Goal: Task Accomplishment & Management: Complete application form

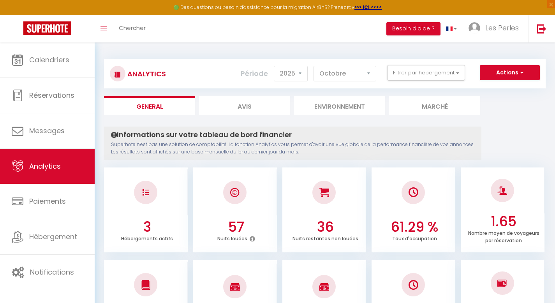
select select "2025"
select select "10"
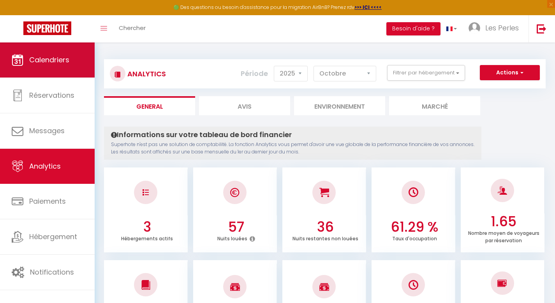
scroll to position [870, 0]
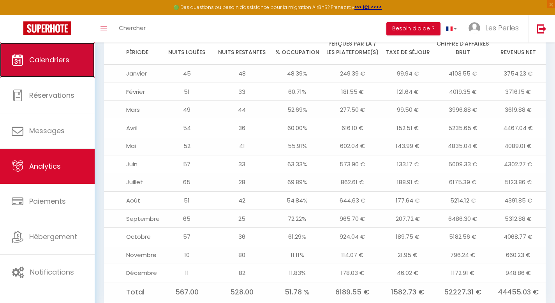
click at [64, 70] on link "Calendriers" at bounding box center [47, 59] width 95 height 35
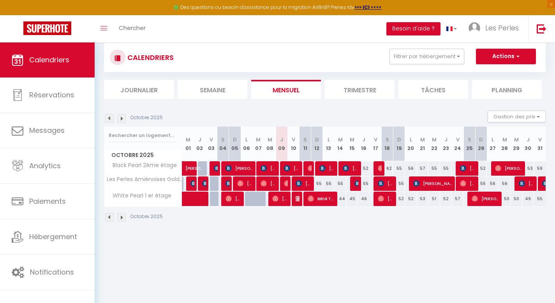
scroll to position [25, 0]
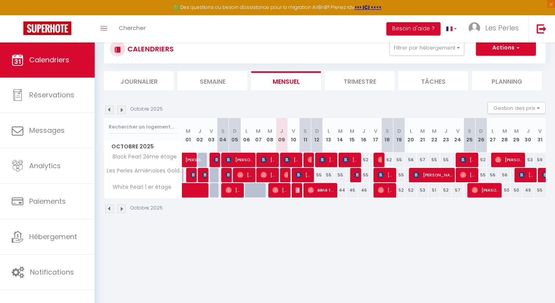
click at [349, 81] on li "Trimestre" at bounding box center [360, 80] width 70 height 19
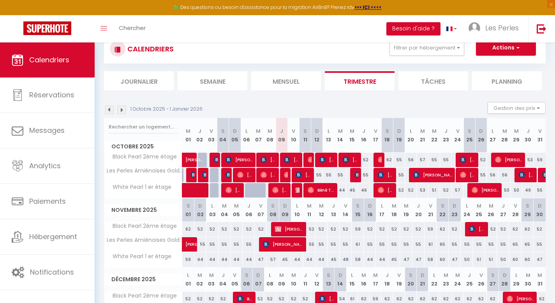
click at [108, 109] on img at bounding box center [109, 110] width 9 height 9
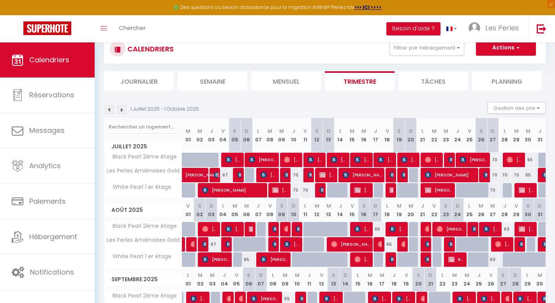
click at [111, 113] on img at bounding box center [109, 110] width 9 height 9
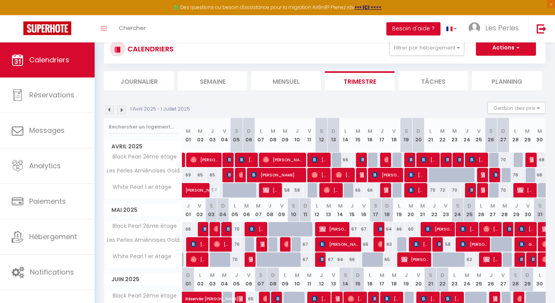
click at [111, 112] on img at bounding box center [109, 110] width 9 height 9
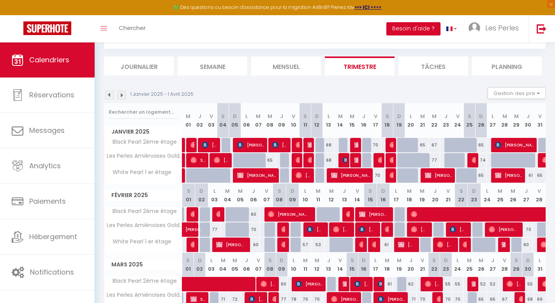
scroll to position [39, 0]
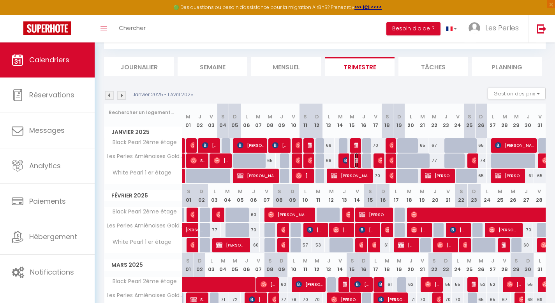
click at [357, 159] on img at bounding box center [357, 160] width 6 height 6
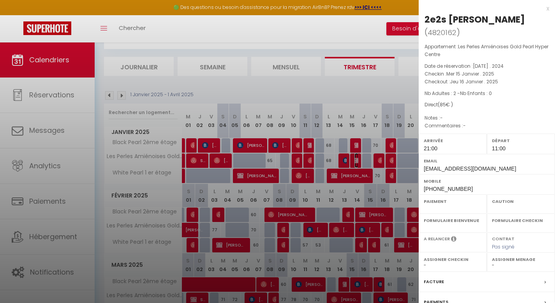
select select "OK"
select select "KO"
select select "1"
select select "0"
select select "1"
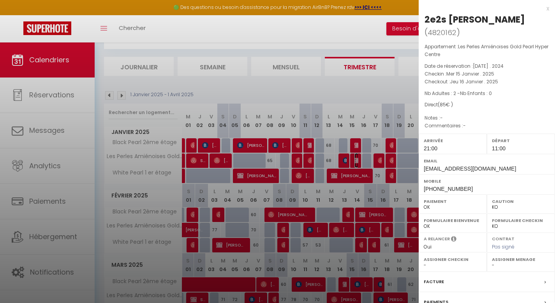
select select
click at [378, 160] on div at bounding box center [277, 151] width 555 height 303
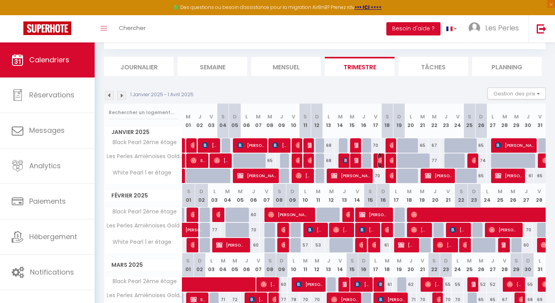
click at [378, 160] on img at bounding box center [381, 160] width 6 height 6
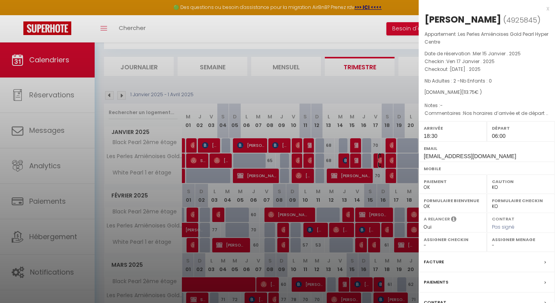
select select "OK"
click at [378, 160] on div at bounding box center [277, 151] width 555 height 303
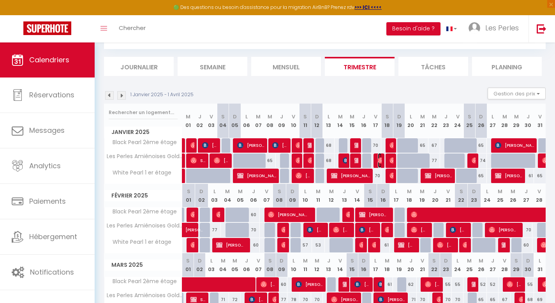
click at [381, 156] on span "[PERSON_NAME]" at bounding box center [380, 160] width 4 height 15
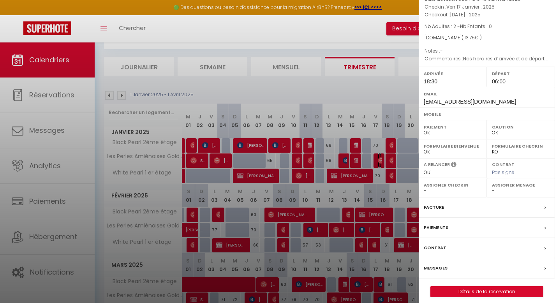
scroll to position [60, 0]
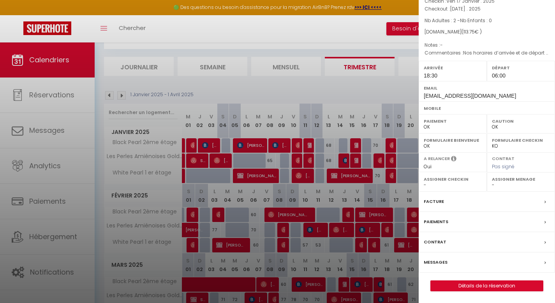
click at [481, 197] on div "Facture" at bounding box center [487, 202] width 136 height 20
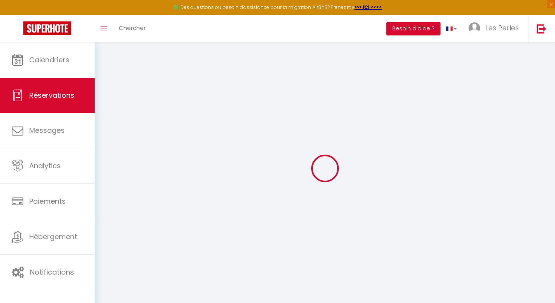
select select
checkbox input "false"
select select
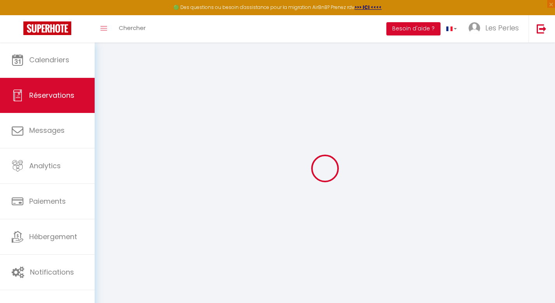
select select
checkbox input "false"
type textarea "Nos horaires d’arrivée et de départ peuvent variées ."
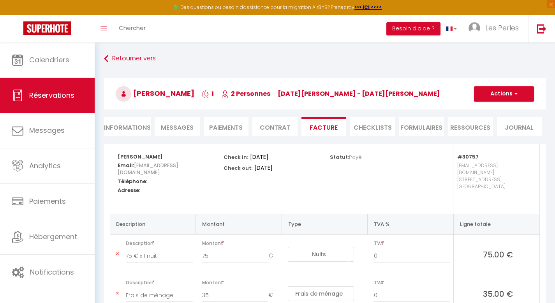
click at [128, 125] on li "Informations" at bounding box center [127, 126] width 47 height 19
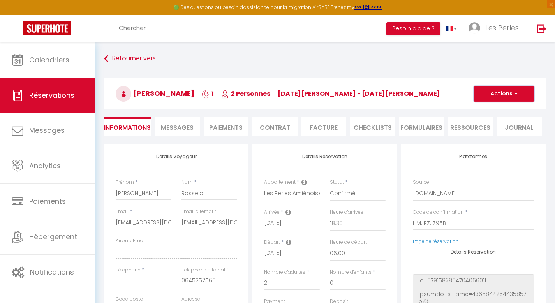
click at [509, 95] on button "Actions" at bounding box center [504, 94] width 60 height 16
click at [484, 120] on link "Dupliquer" at bounding box center [496, 121] width 62 height 10
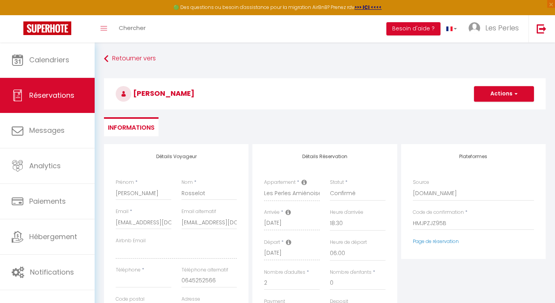
select select
type input "0"
select select
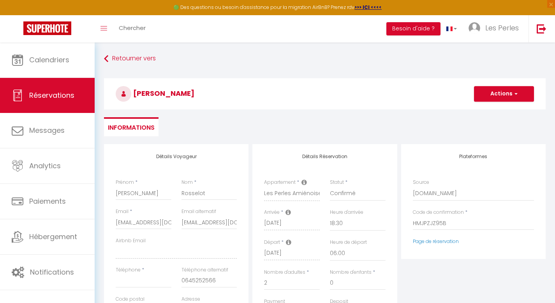
type input "Invalid Dateundefined"
select select
checkbox input "false"
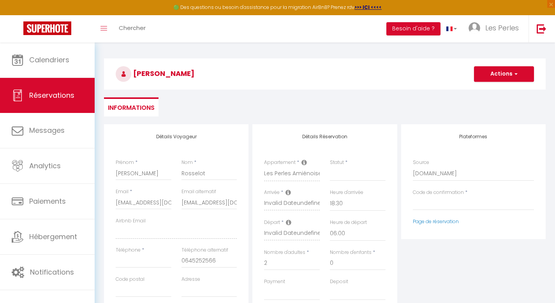
scroll to position [21, 0]
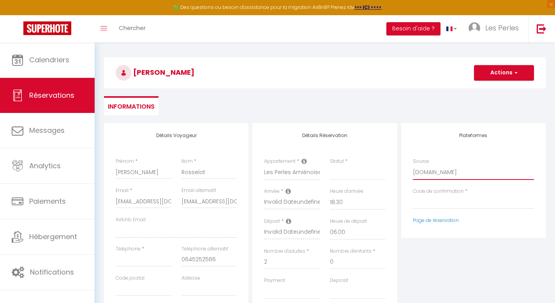
click at [430, 173] on select "Direct [DOMAIN_NAME] [DOMAIN_NAME] Chalet montagne Expedia Gite de [GEOGRAPHIC_…" at bounding box center [473, 172] width 121 height 15
select select "54"
select select
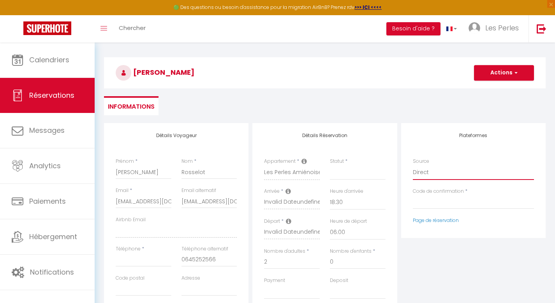
select select
checkbox input "false"
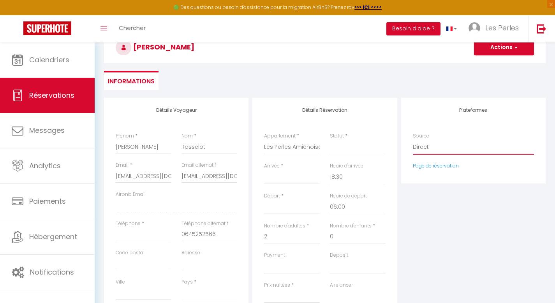
scroll to position [47, 0]
click at [307, 146] on select "Les Perles Amiénoises Gold Pearl Hyper Centre White Pearl 1 er étage Black Pear…" at bounding box center [292, 146] width 56 height 15
select select "2812"
select select
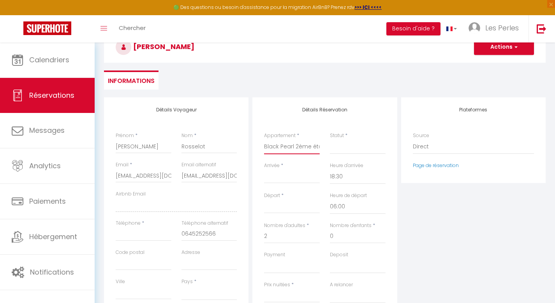
select select
type input "0"
select select
checkbox input "false"
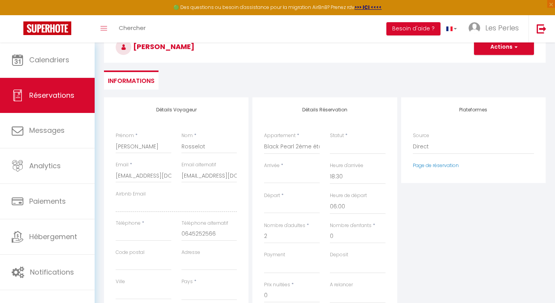
click at [288, 175] on input "Arrivée" at bounding box center [292, 177] width 56 height 10
click at [285, 179] on input "Arrivée" at bounding box center [292, 177] width 56 height 10
click at [273, 181] on input "Arrivée" at bounding box center [292, 177] width 56 height 10
click at [347, 146] on select "Confirmé Non Confirmé [PERSON_NAME] par le voyageur No Show Request" at bounding box center [358, 146] width 56 height 15
click at [344, 151] on select "Confirmé Non Confirmé [PERSON_NAME] par le voyageur No Show Request" at bounding box center [358, 146] width 56 height 15
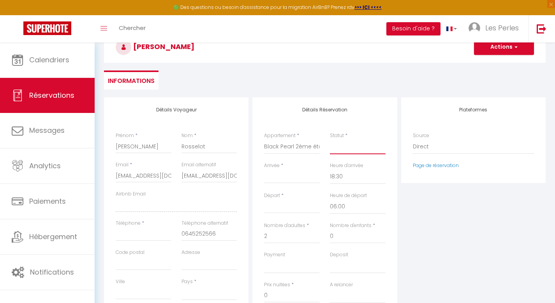
select select
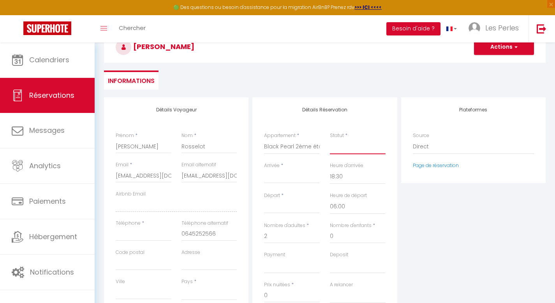
checkbox input "false"
click at [341, 145] on select "Confirmé Non Confirmé [PERSON_NAME] par le voyageur No Show Request" at bounding box center [358, 146] width 56 height 15
select select "1"
select select
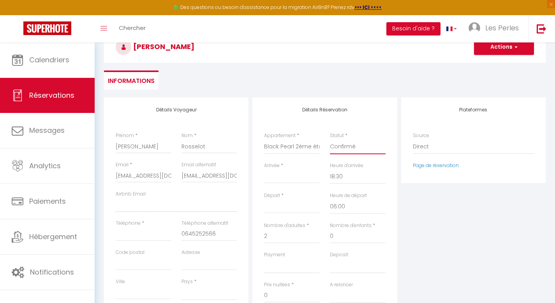
select select
checkbox input "false"
click at [287, 175] on input "Arrivée" at bounding box center [292, 177] width 56 height 10
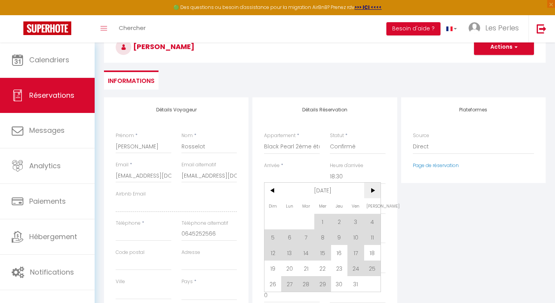
click at [374, 191] on span ">" at bounding box center [372, 191] width 17 height 16
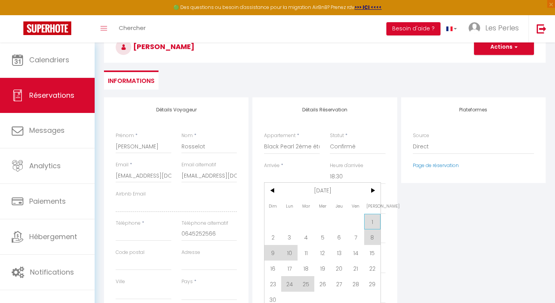
click at [370, 222] on span "1" at bounding box center [372, 222] width 17 height 16
select select
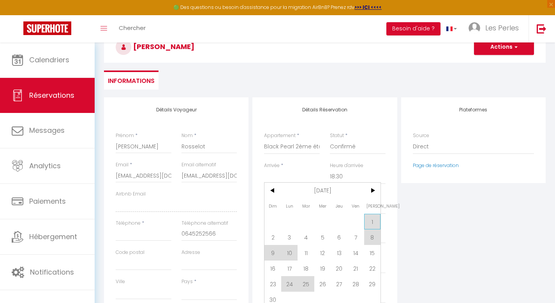
checkbox input "false"
type input "[DATE]"
type input "Dim 02 Novembre 2025"
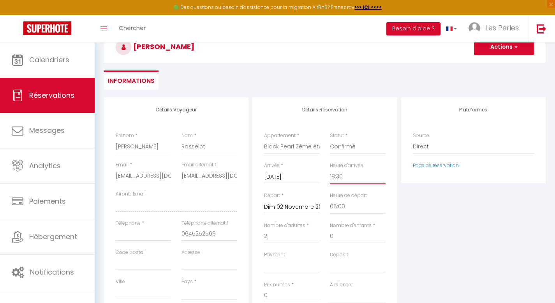
click at [352, 177] on select "00:00 00:30 01:00 01:30 02:00 02:30 03:00 03:30 04:00 04:30 05:00 05:30 06:00 0…" at bounding box center [358, 176] width 56 height 15
select select "15:00"
select select
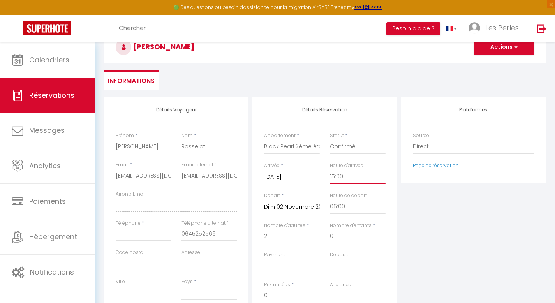
select select
checkbox input "false"
click at [347, 208] on select "00:00 00:30 01:00 01:30 02:00 02:30 03:00 03:30 04:00 04:30 05:00 05:30 06:00 0…" at bounding box center [358, 206] width 56 height 15
select select "12:00"
select select
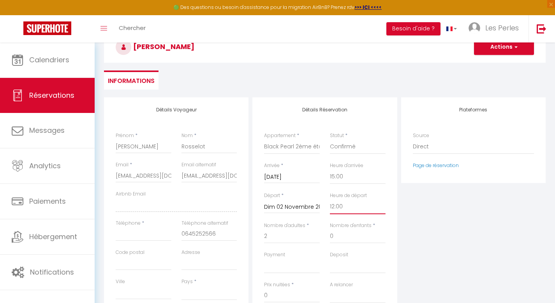
select select
checkbox input "false"
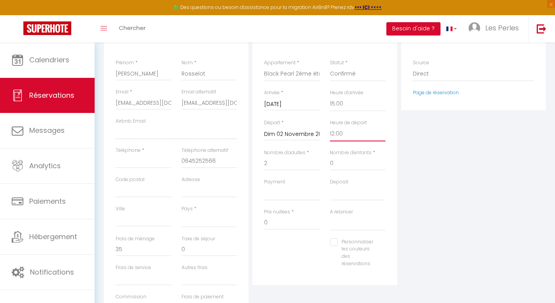
scroll to position [120, 0]
click at [291, 221] on input "0" at bounding box center [292, 222] width 56 height 14
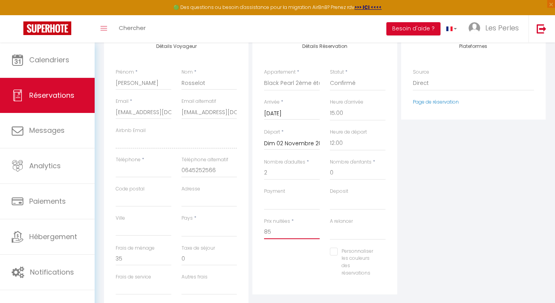
scroll to position [109, 0]
type input "85"
select select
type input "0"
select select
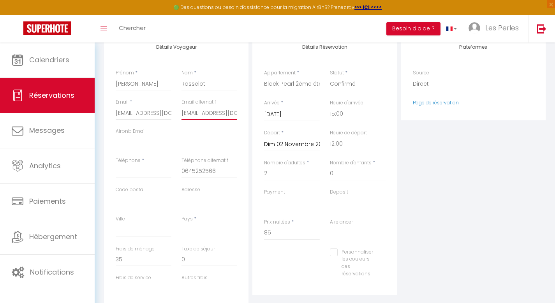
select select
checkbox input "false"
drag, startPoint x: 181, startPoint y: 112, endPoint x: 257, endPoint y: 119, distance: 76.6
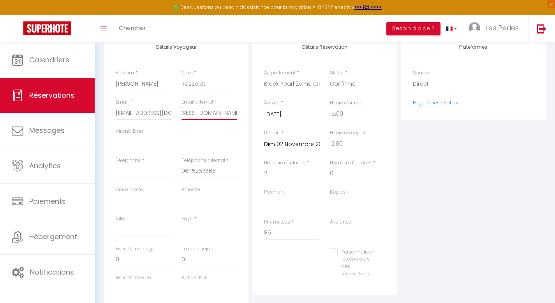
click at [257, 119] on div "Détails Voyageur Prénom * [PERSON_NAME] * Rosselot Email * [EMAIL_ADDRESS][DOMA…" at bounding box center [325, 189] width 446 height 308
click at [171, 112] on div "Email * [EMAIL_ADDRESS][DOMAIN_NAME]" at bounding box center [144, 113] width 66 height 29
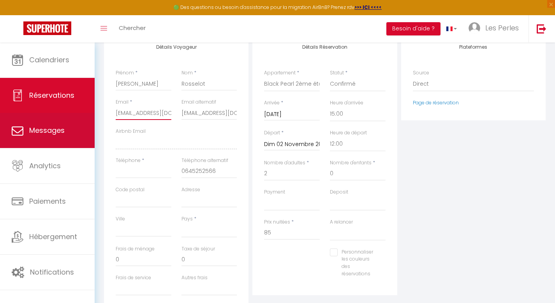
drag, startPoint x: 170, startPoint y: 113, endPoint x: 81, endPoint y: 114, distance: 88.8
click at [81, 114] on div "🟢 Des questions ou besoin d'assistance pour la migration AirBnB? Prenez rdv >>>…" at bounding box center [277, 217] width 555 height 569
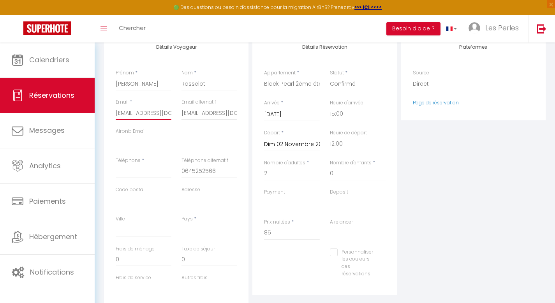
type input "[EMAIL_ADDRESS][DOMAIN_NAME]"
select select
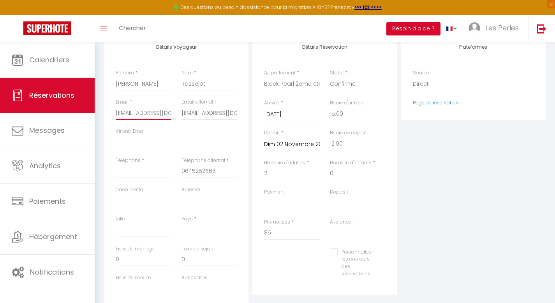
checkbox input "false"
drag, startPoint x: 118, startPoint y: 113, endPoint x: 198, endPoint y: 116, distance: 79.9
click at [198, 116] on div "Email * [EMAIL_ADDRESS][DOMAIN_NAME] Email alternatif [EMAIL_ADDRESS][DOMAIN_NA…" at bounding box center [177, 128] width 132 height 58
type input "r"
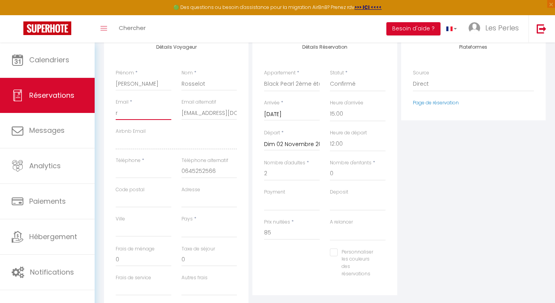
select select
checkbox input "false"
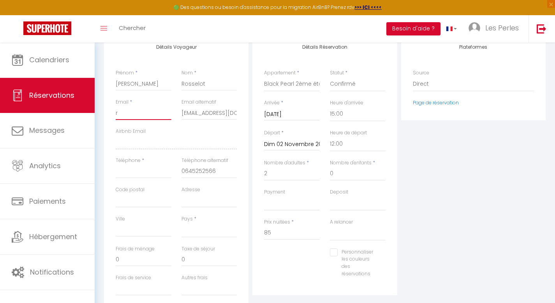
scroll to position [0, 0]
click at [132, 113] on input "r" at bounding box center [144, 113] width 56 height 14
select select
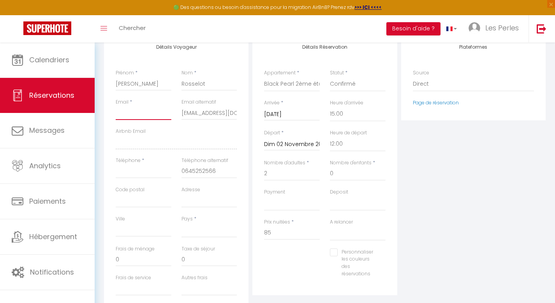
select select
checkbox input "false"
click at [127, 112] on input "Email client" at bounding box center [144, 113] width 56 height 14
paste input "[EMAIL_ADDRESS][DOMAIN_NAME]"
type input "[EMAIL_ADDRESS][DOMAIN_NAME]"
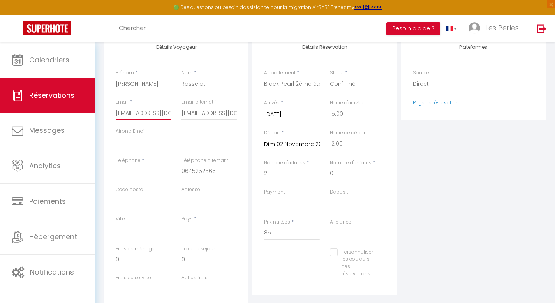
select select
checkbox input "false"
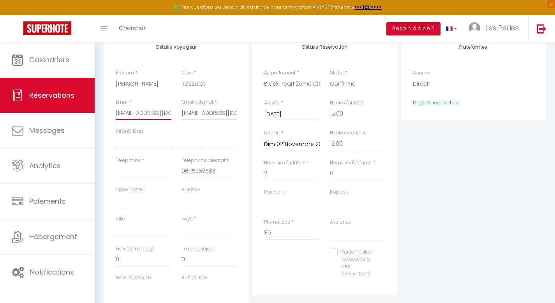
scroll to position [0, 30]
type input "[EMAIL_ADDRESS][DOMAIN_NAME]"
click at [455, 189] on div "Plateformes Source Direct [DOMAIN_NAME] [DOMAIN_NAME] Chalet montagne Expedia G…" at bounding box center [473, 189] width 148 height 308
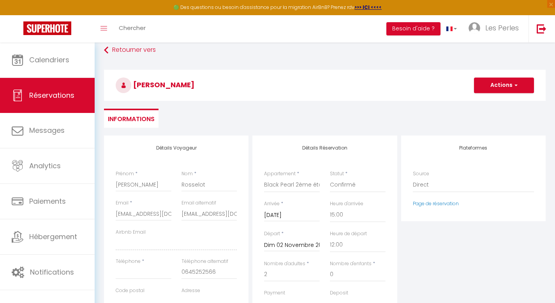
scroll to position [0, 0]
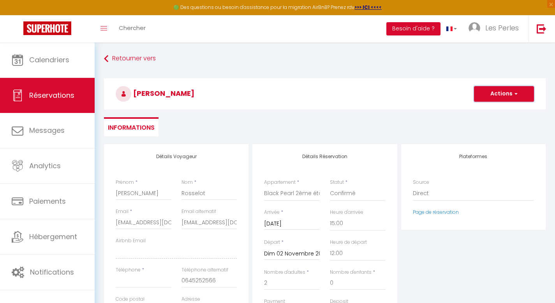
click at [521, 94] on button "Actions" at bounding box center [504, 94] width 60 height 16
click at [493, 110] on link "Enregistrer" at bounding box center [496, 111] width 62 height 10
select select
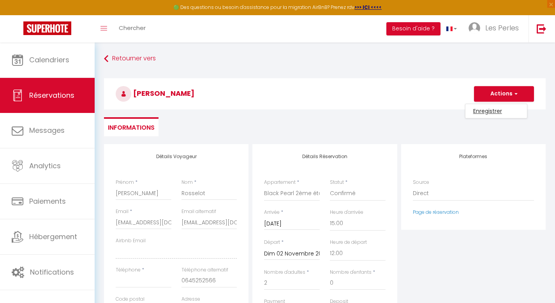
select select
checkbox input "false"
select select
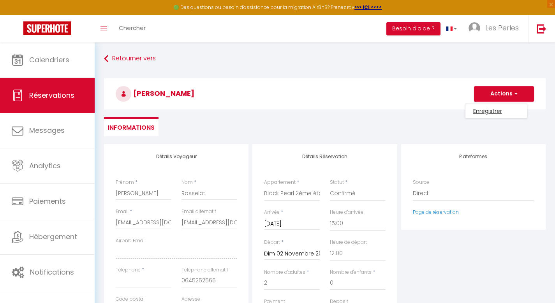
select select
checkbox input "false"
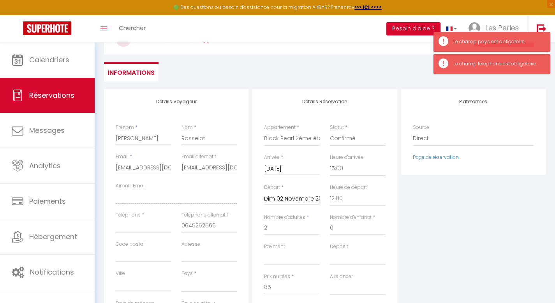
scroll to position [163, 0]
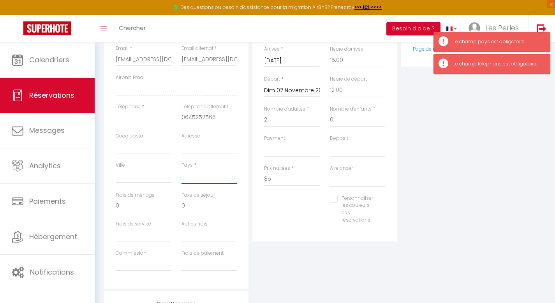
click at [214, 182] on select "[GEOGRAPHIC_DATA] [GEOGRAPHIC_DATA] [GEOGRAPHIC_DATA] [GEOGRAPHIC_DATA] [GEOGRA…" at bounding box center [210, 176] width 56 height 15
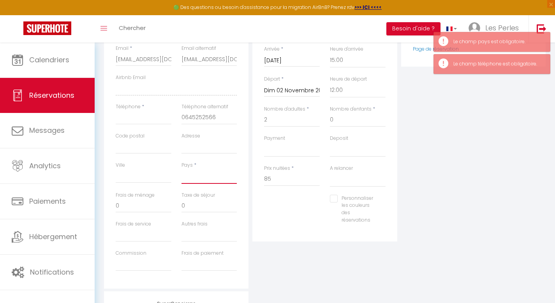
select select "FR"
select select
checkbox input "false"
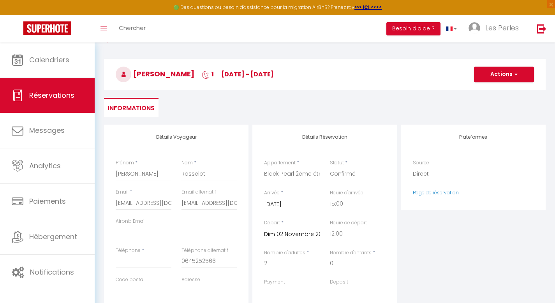
scroll to position [0, 0]
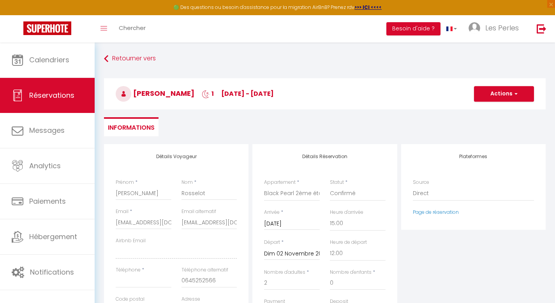
click at [536, 92] on h3 "[PERSON_NAME] 1 [DATE] - [DATE]" at bounding box center [325, 93] width 442 height 31
click at [527, 93] on button "Actions" at bounding box center [504, 94] width 60 height 16
click at [500, 108] on link "Enregistrer" at bounding box center [496, 111] width 62 height 10
select select
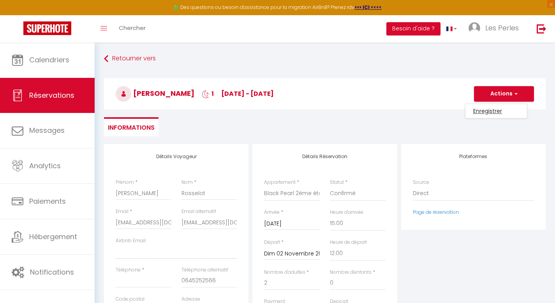
select select
checkbox input "false"
select select
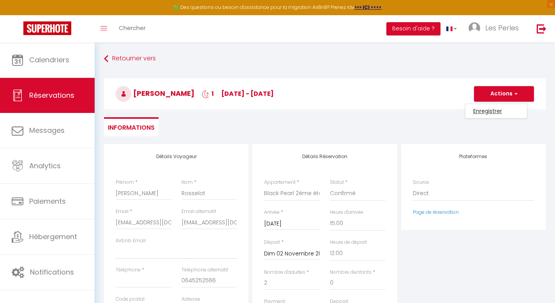
checkbox input "false"
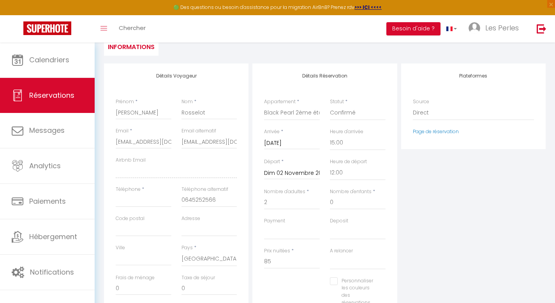
scroll to position [94, 0]
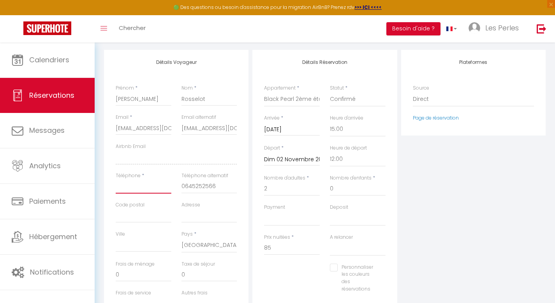
click at [129, 183] on input "Téléphone" at bounding box center [144, 187] width 56 height 14
click at [278, 204] on label "Payment" at bounding box center [274, 207] width 21 height 7
click at [330, 107] on select "Confirmé Non Confirmé [PERSON_NAME] par le voyageur No Show Request" at bounding box center [358, 99] width 56 height 15
drag, startPoint x: 222, startPoint y: 188, endPoint x: 183, endPoint y: 185, distance: 38.7
click at [183, 185] on input "0645252566" at bounding box center [210, 187] width 56 height 14
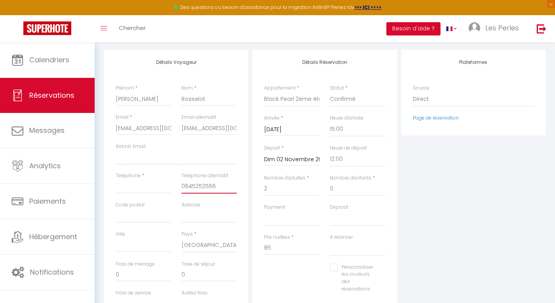
click at [183, 185] on input "0645252566" at bounding box center [210, 187] width 56 height 14
drag, startPoint x: 182, startPoint y: 187, endPoint x: 214, endPoint y: 189, distance: 32.8
click at [214, 189] on input "0645252566" at bounding box center [210, 187] width 56 height 14
click at [125, 187] on input "Téléphone" at bounding box center [144, 187] width 56 height 14
paste input "0645252566"
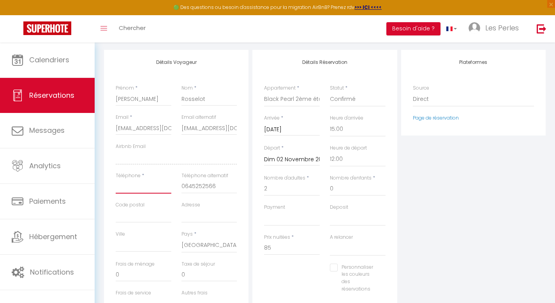
type input "0645252566"
select select
checkbox input "false"
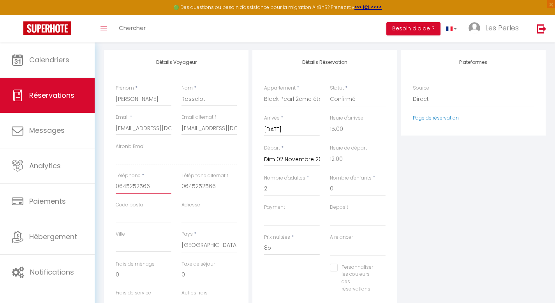
type input "0645252566"
click at [219, 187] on input "0645252566" at bounding box center [210, 187] width 56 height 14
type input "064525256"
select select
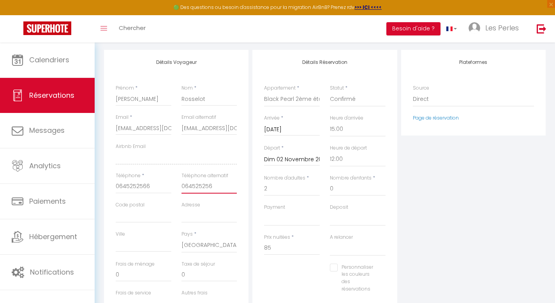
select select
checkbox input "false"
type input "06452525"
select select
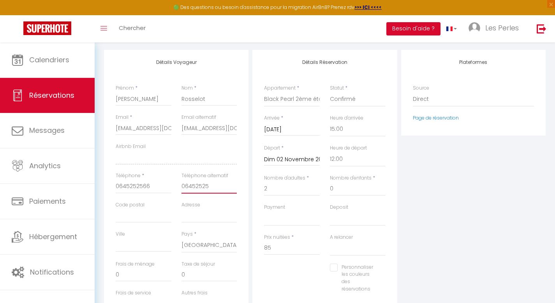
select select
checkbox input "false"
type input "0645252"
select select
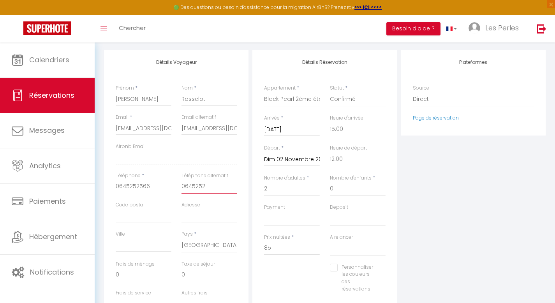
select select
checkbox input "false"
type input "064525"
select select
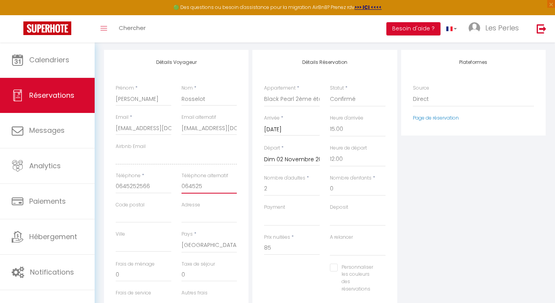
select select
checkbox input "false"
type input "06452"
select select
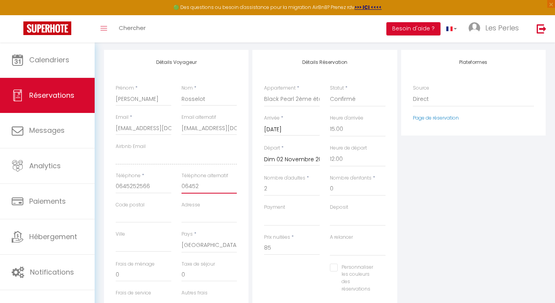
select select
checkbox input "false"
type input "0645"
select select
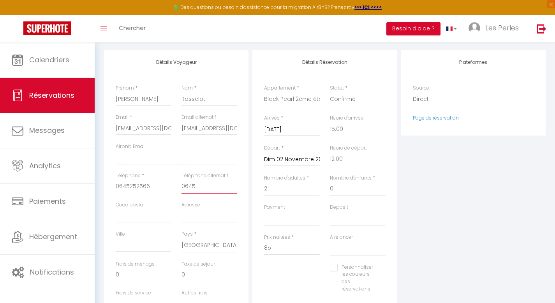
select select
checkbox input "false"
type input "064"
select select
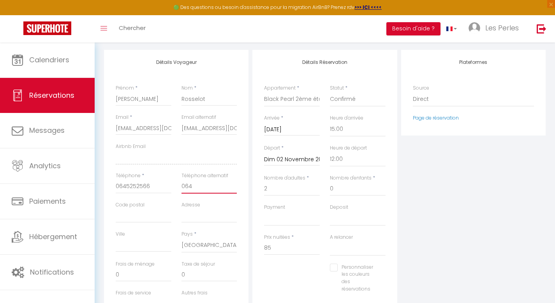
select select
checkbox input "false"
type input "06"
select select
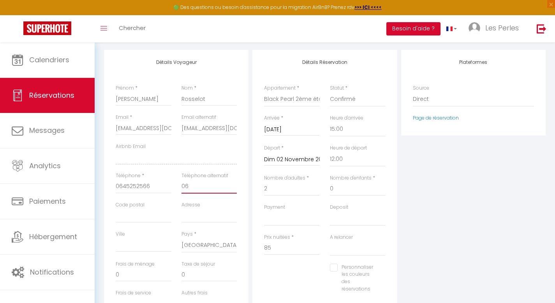
select select
checkbox input "false"
type input "0"
select select
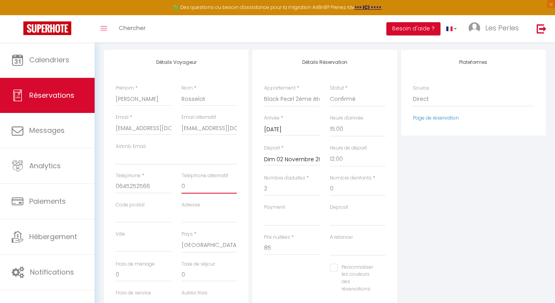
select select
checkbox input "false"
select select
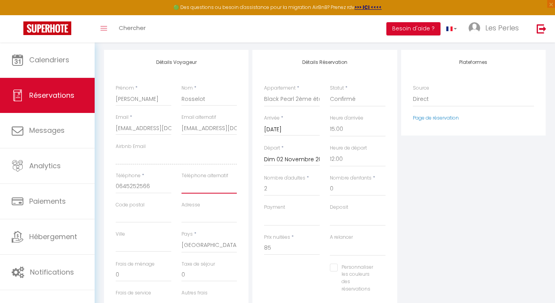
checkbox input "false"
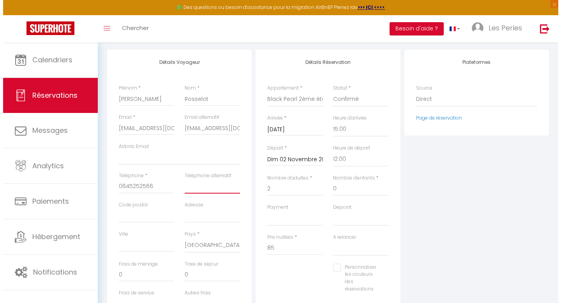
scroll to position [0, 0]
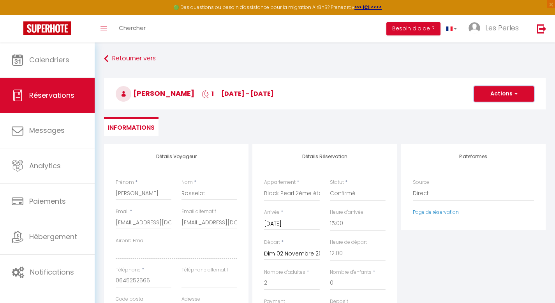
click at [522, 93] on button "Actions" at bounding box center [504, 94] width 60 height 16
click at [497, 109] on link "Enregistrer" at bounding box center [496, 111] width 62 height 10
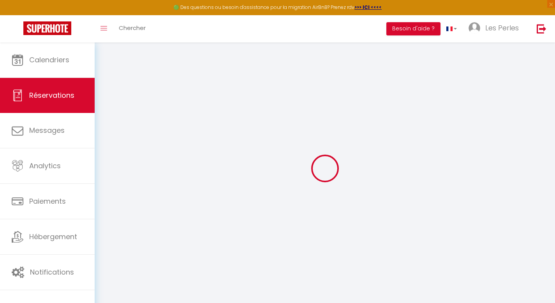
select select "not_cancelled"
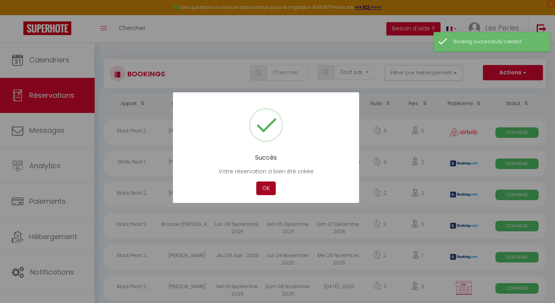
click at [264, 188] on button "OK" at bounding box center [265, 189] width 19 height 14
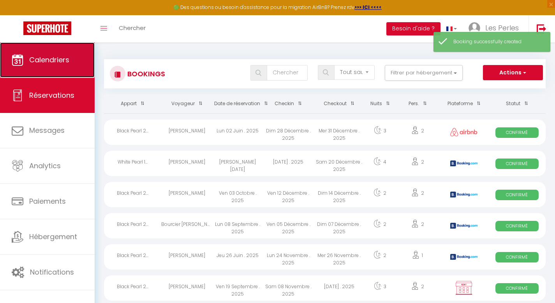
click at [51, 56] on span "Calendriers" at bounding box center [49, 60] width 40 height 10
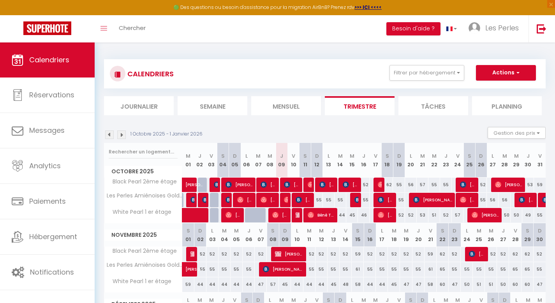
click at [194, 254] on div "52" at bounding box center [200, 254] width 12 height 14
type input "52"
type input "Dim 02 Novembre 2025"
type input "Lun 03 Novembre 2025"
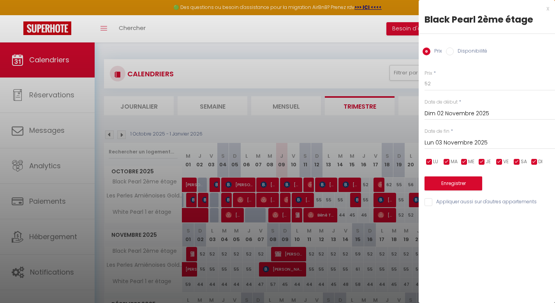
click at [190, 256] on div at bounding box center [277, 151] width 555 height 303
select select
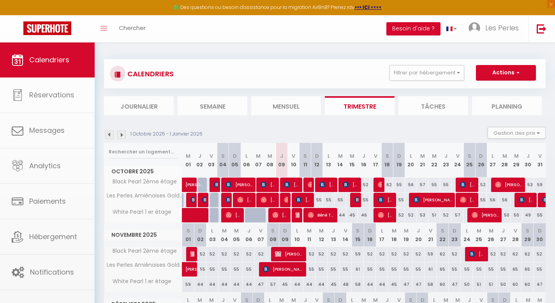
click at [190, 256] on div at bounding box center [192, 254] width 12 height 15
click at [190, 256] on img at bounding box center [193, 254] width 6 height 6
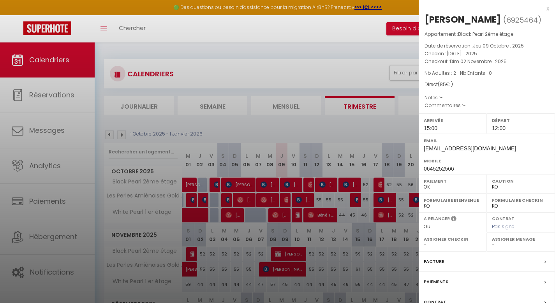
click at [438, 282] on label "Paiements" at bounding box center [436, 282] width 25 height 8
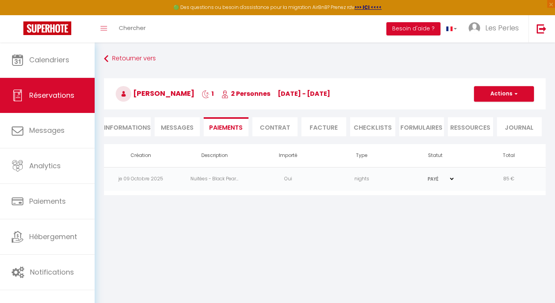
click at [308, 177] on td "Oui" at bounding box center [288, 179] width 74 height 24
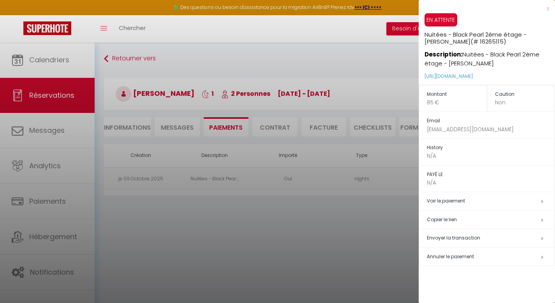
click at [460, 259] on span "Annuler le paiement" at bounding box center [450, 256] width 47 height 7
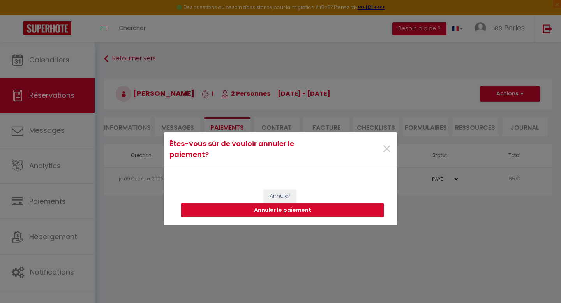
click at [279, 210] on button "Annuler le paiement" at bounding box center [282, 210] width 203 height 15
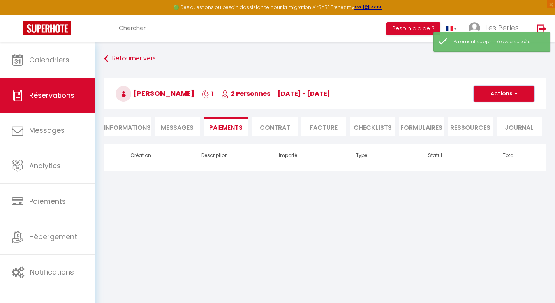
click at [518, 98] on button "Actions" at bounding box center [504, 94] width 60 height 16
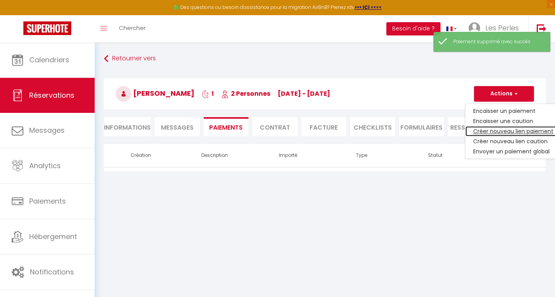
click at [505, 130] on link "Créer nouveau lien paiement" at bounding box center [513, 131] width 96 height 10
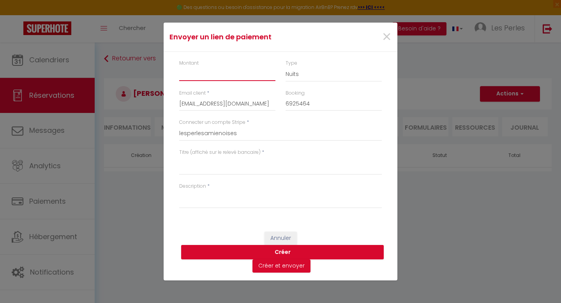
click at [208, 78] on input "Montant" at bounding box center [227, 74] width 96 height 14
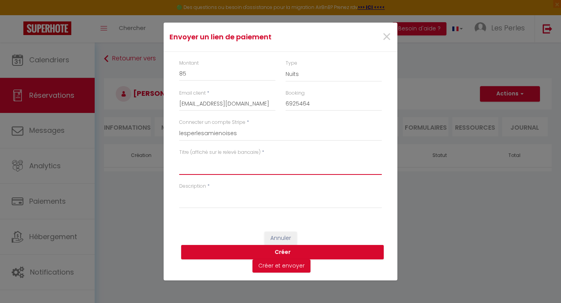
click at [217, 174] on textarea "Titre (affiché sur le relevé bancaire)" at bounding box center [280, 165] width 203 height 19
drag, startPoint x: 318, startPoint y: 162, endPoint x: 157, endPoint y: 161, distance: 160.5
click at [157, 161] on div "Envoyer un lien de paiement × Montant 85 Type Nuits Frais de ménage Taxe de séj…" at bounding box center [280, 151] width 561 height 303
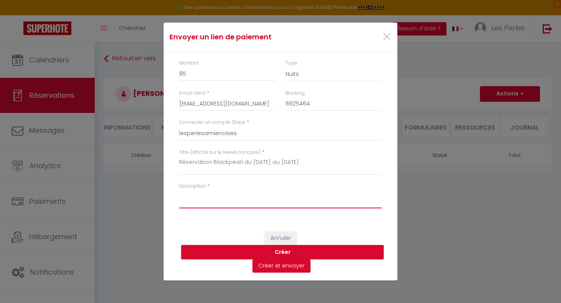
click at [190, 200] on textarea "Description" at bounding box center [280, 199] width 203 height 19
paste textarea "Réservation Blackpearl du [DATE] au [DATE]"
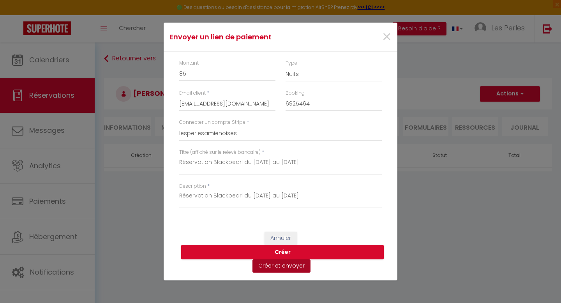
click at [299, 266] on button "Créer et envoyer" at bounding box center [281, 265] width 58 height 13
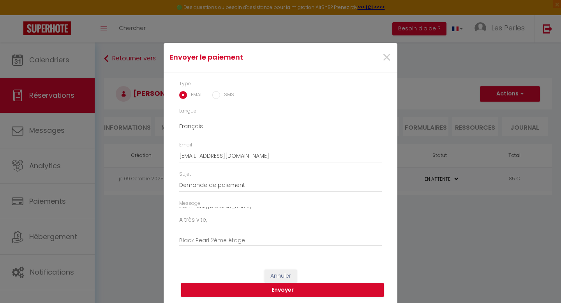
scroll to position [7, 0]
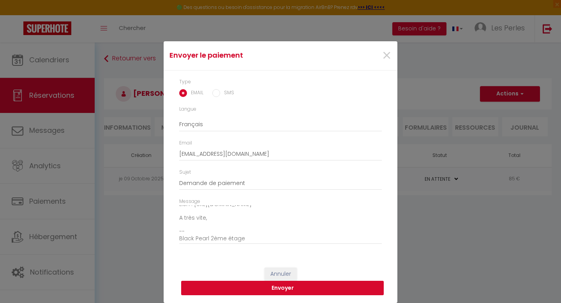
click at [333, 285] on button "Envoyer" at bounding box center [282, 288] width 203 height 15
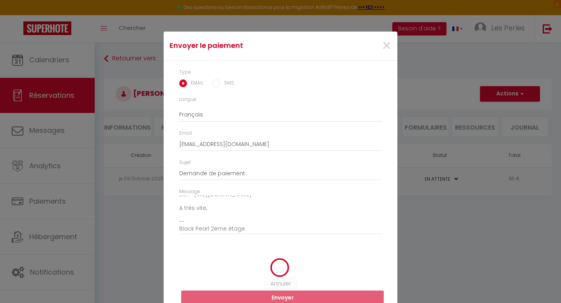
scroll to position [0, 0]
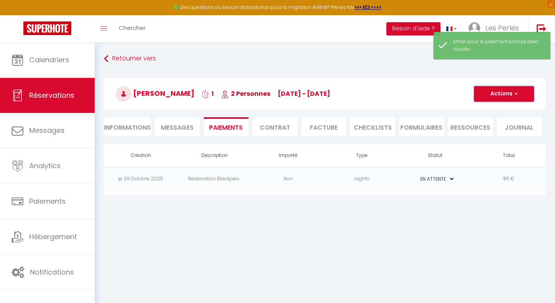
click at [525, 95] on button "Actions" at bounding box center [504, 94] width 60 height 16
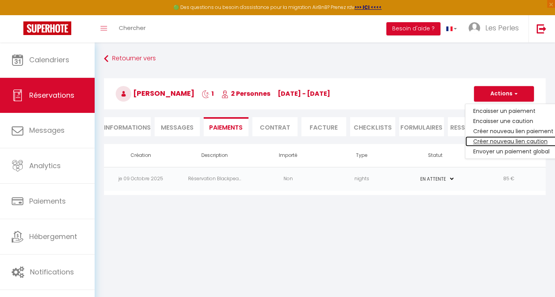
click at [509, 141] on link "Créer nouveau lien caution" at bounding box center [513, 141] width 96 height 10
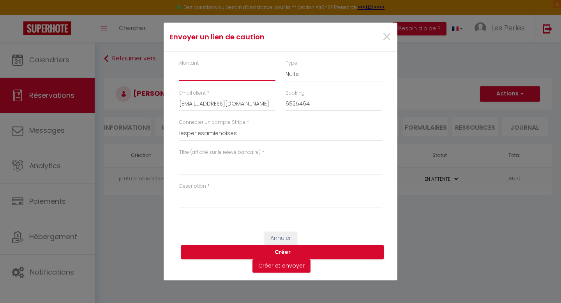
click at [210, 77] on input "Montant" at bounding box center [227, 74] width 96 height 14
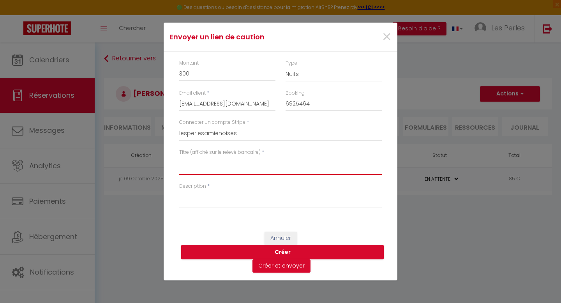
click at [203, 164] on textarea "Titre (affiché sur le relevé bancaire)" at bounding box center [280, 165] width 203 height 19
drag, startPoint x: 337, startPoint y: 161, endPoint x: 178, endPoint y: 162, distance: 158.2
click at [178, 162] on div "Titre (affiché sur le relevé bancaire) * Caution de 300 € pour séjour du [DATE]…" at bounding box center [280, 166] width 213 height 34
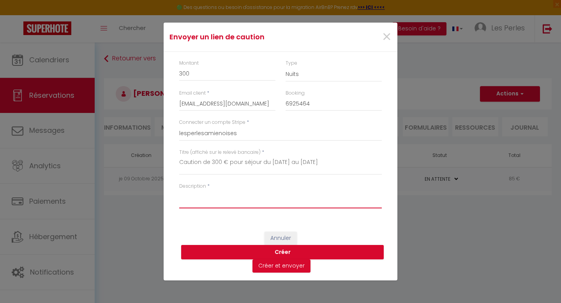
click at [192, 203] on textarea "Description" at bounding box center [280, 199] width 203 height 19
paste textarea "Caution de 300 € pour séjour du [DATE] au [DATE]"
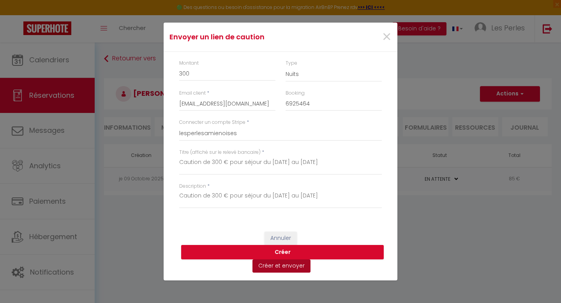
click at [291, 269] on button "Créer et envoyer" at bounding box center [281, 265] width 58 height 13
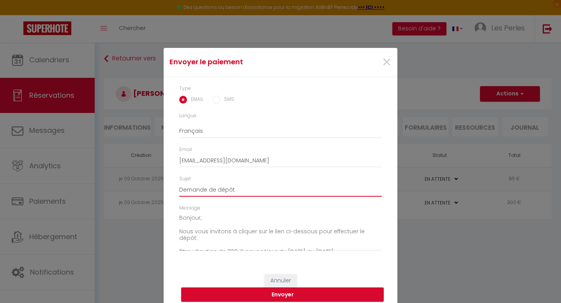
click at [247, 188] on input "Demande de dépôt" at bounding box center [280, 190] width 203 height 14
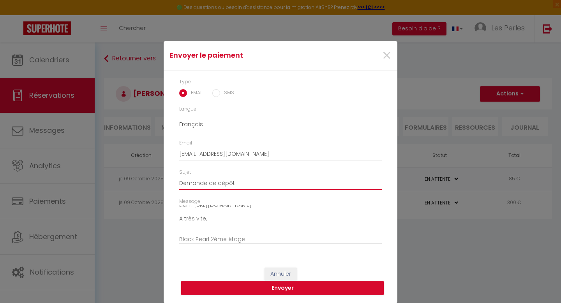
scroll to position [55, 0]
click at [291, 287] on button "Envoyer" at bounding box center [282, 288] width 203 height 15
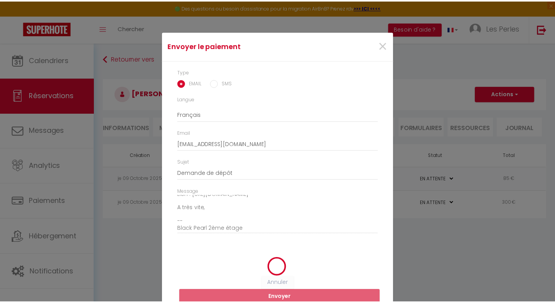
scroll to position [0, 0]
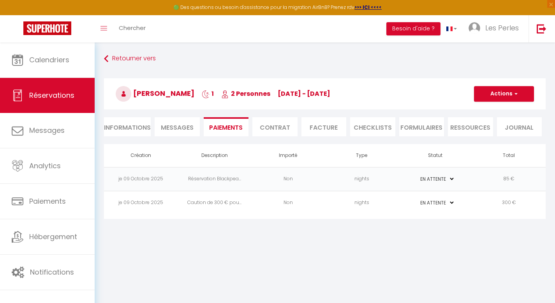
click at [198, 207] on td "Caution de 300 € pou..." at bounding box center [215, 203] width 74 height 24
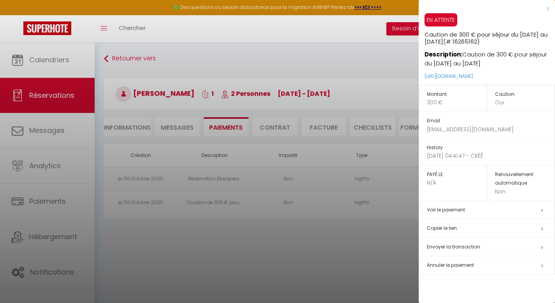
click at [249, 245] on div at bounding box center [277, 151] width 555 height 303
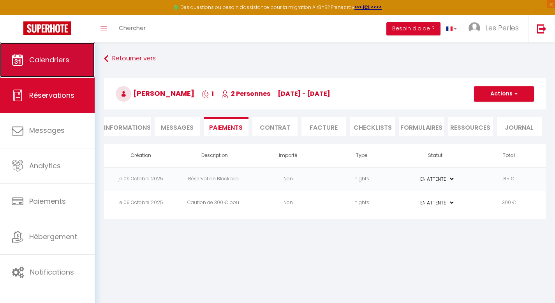
click at [47, 47] on link "Calendriers" at bounding box center [47, 59] width 95 height 35
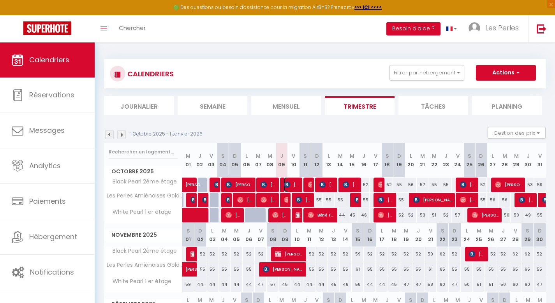
click at [290, 180] on span "[PERSON_NAME]" at bounding box center [292, 184] width 16 height 15
